Goal: Navigation & Orientation: Find specific page/section

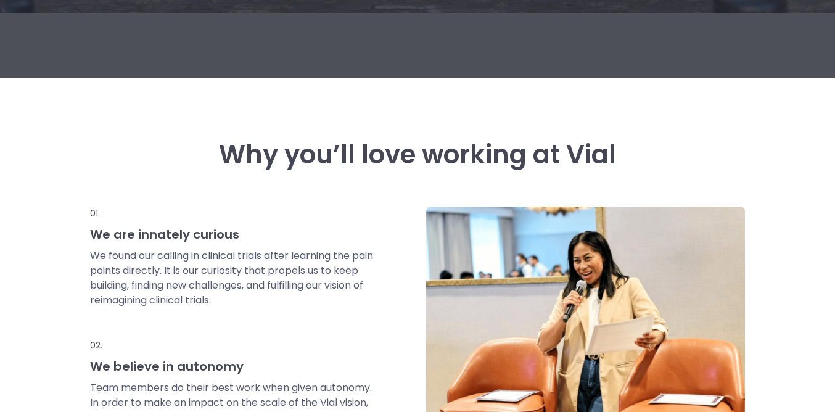
scroll to position [230, 0]
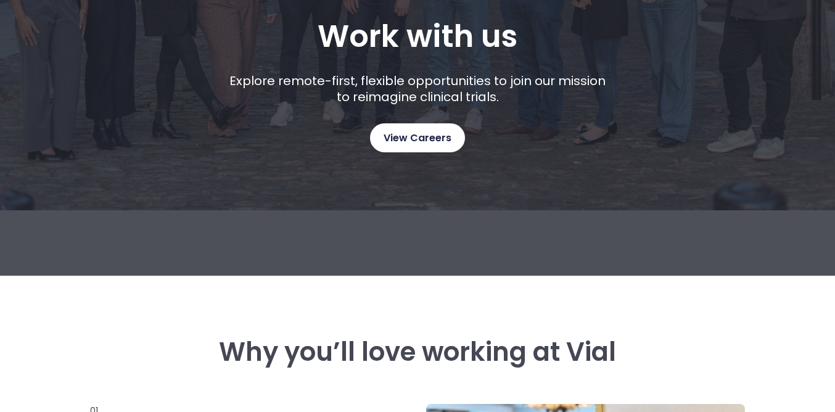
click at [434, 136] on span "View Careers" at bounding box center [418, 138] width 68 height 16
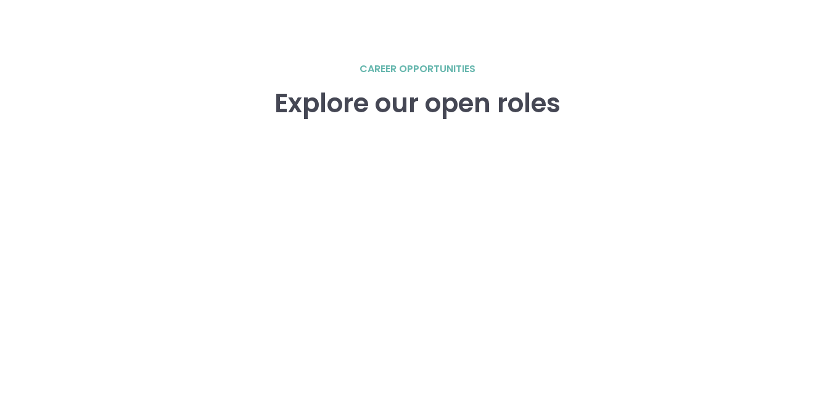
scroll to position [2005, 0]
